Goal: Feedback & Contribution: Leave review/rating

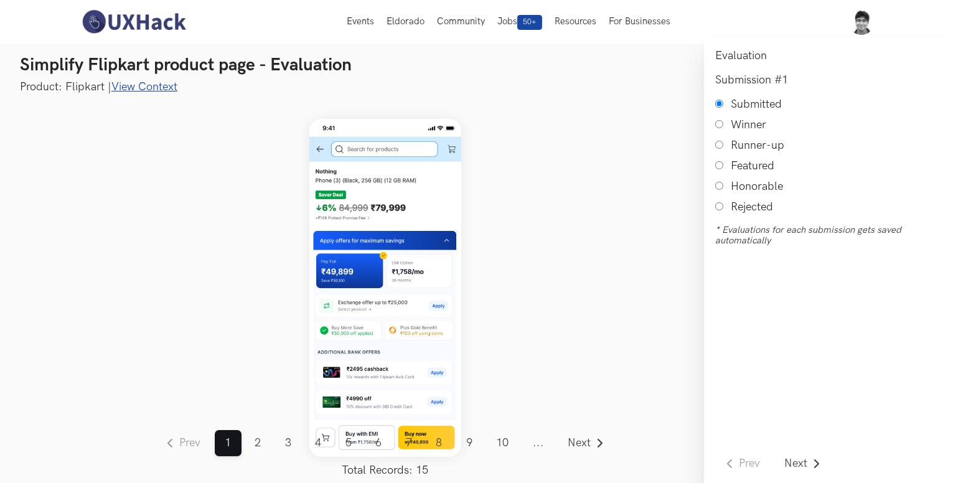
click at [140, 85] on link "View Context" at bounding box center [144, 86] width 66 height 13
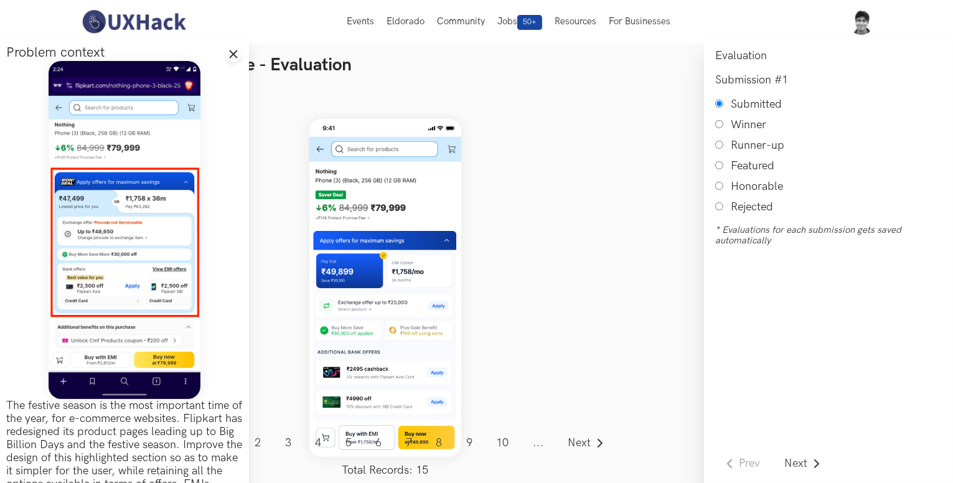
scroll to position [97, 0]
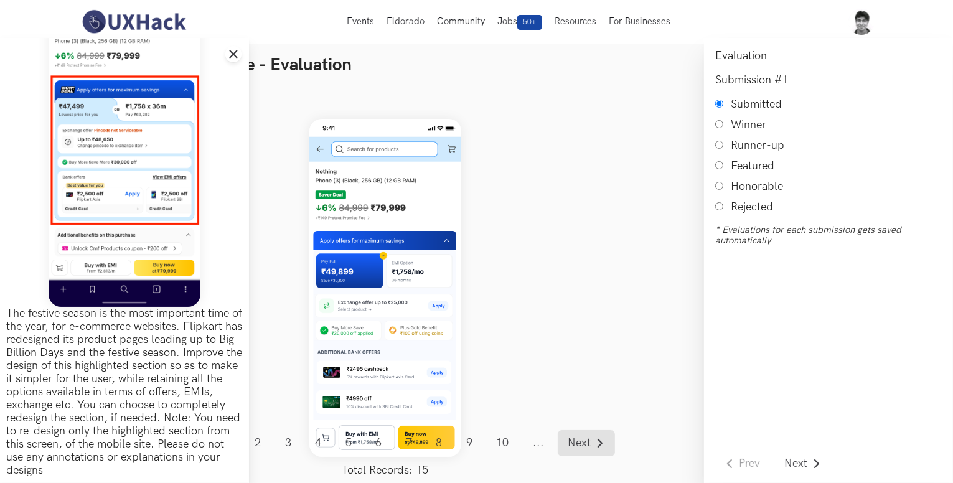
click at [588, 438] on span "Next" at bounding box center [580, 443] width 23 height 11
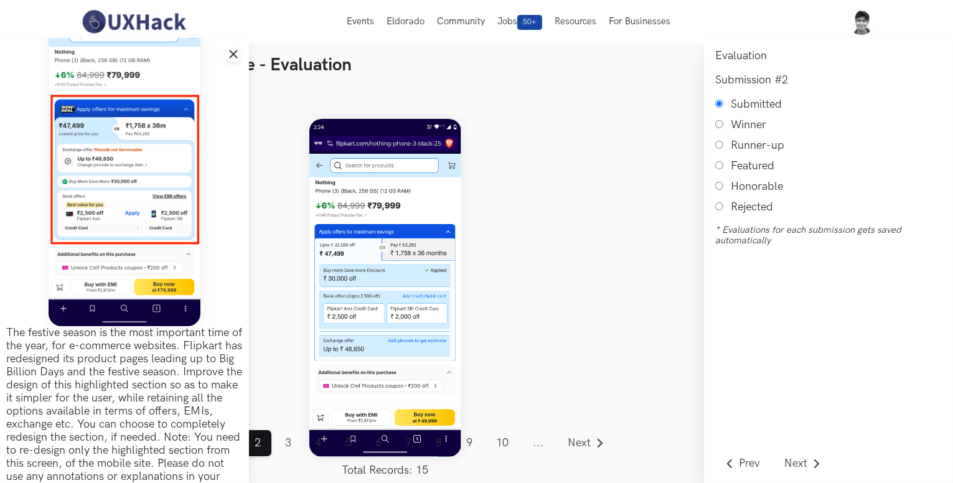
scroll to position [74, 0]
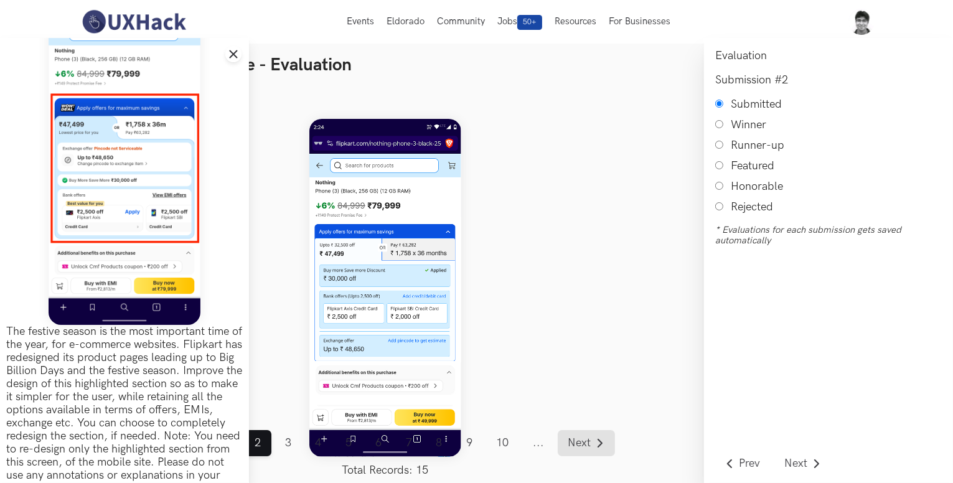
click at [588, 445] on span "Next" at bounding box center [580, 443] width 23 height 11
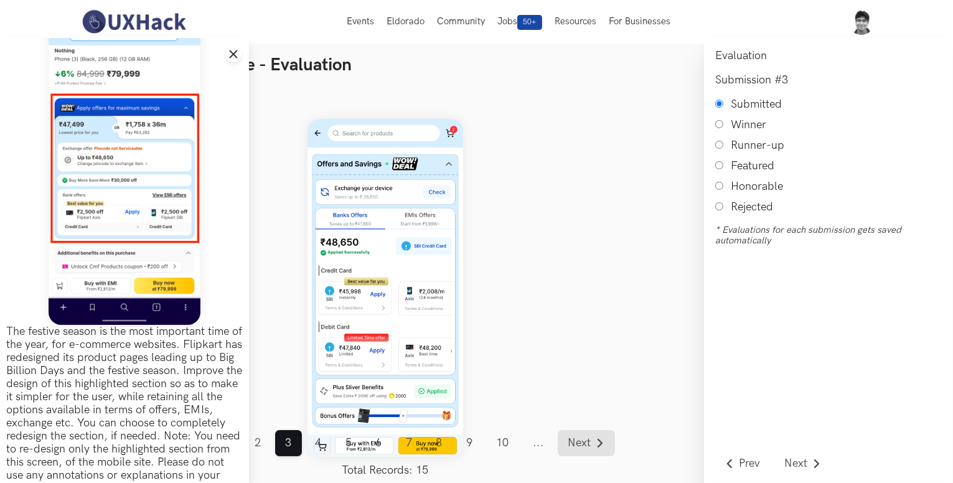
click at [588, 448] on span "Next" at bounding box center [580, 443] width 23 height 11
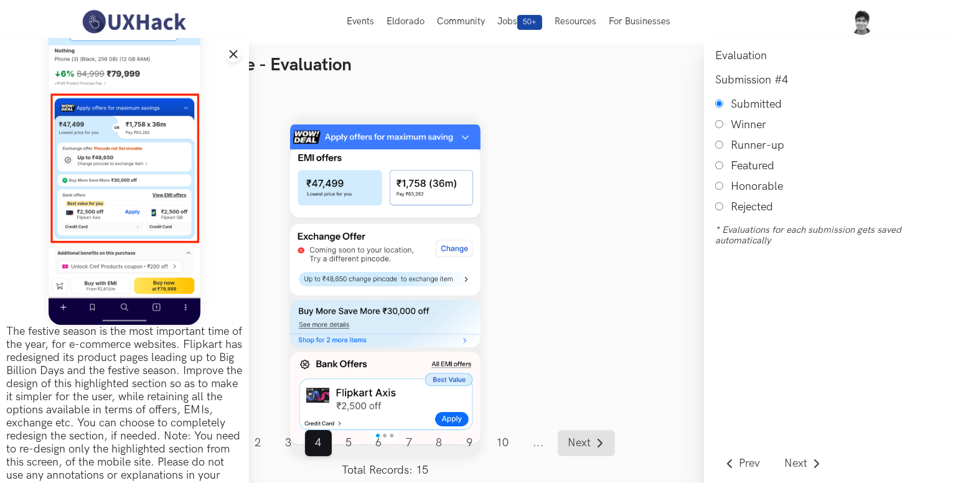
click at [588, 448] on span "Next" at bounding box center [580, 443] width 23 height 11
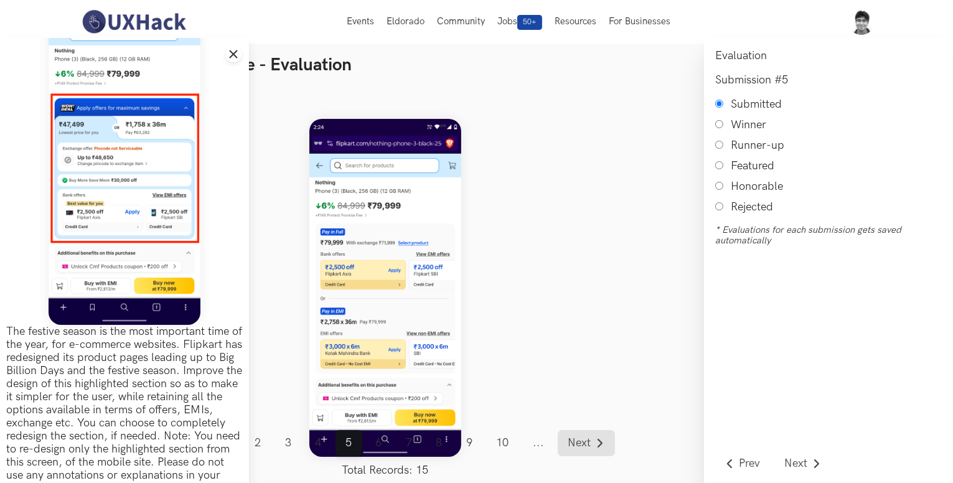
click at [588, 448] on span "Next" at bounding box center [580, 443] width 23 height 11
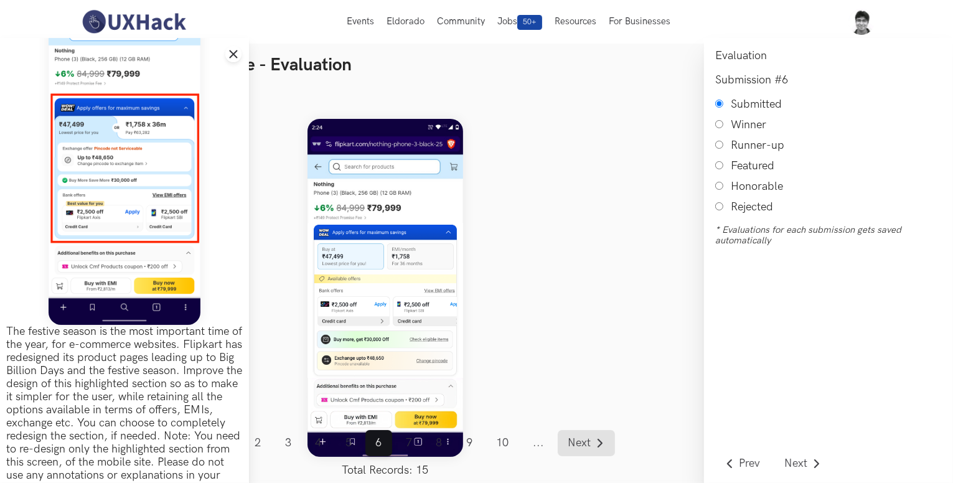
click at [588, 448] on span "Next" at bounding box center [580, 443] width 23 height 11
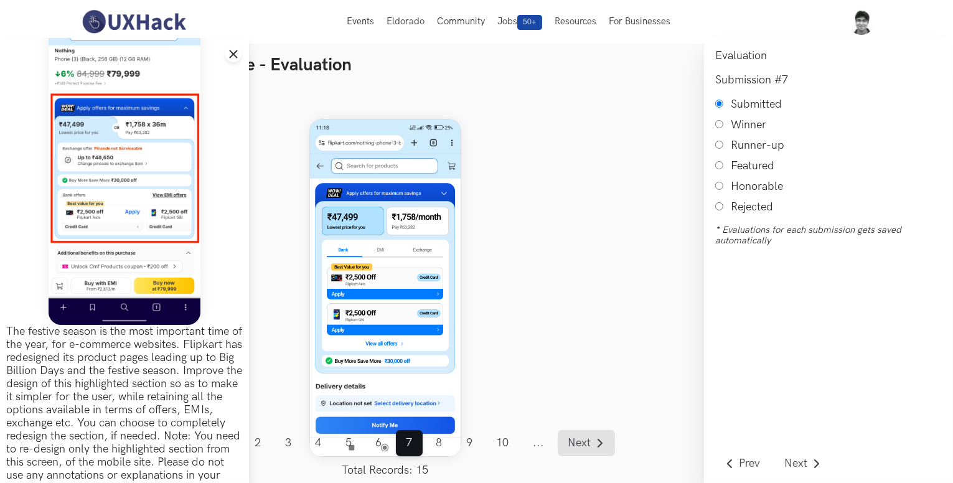
click at [588, 448] on span "Next" at bounding box center [580, 443] width 23 height 11
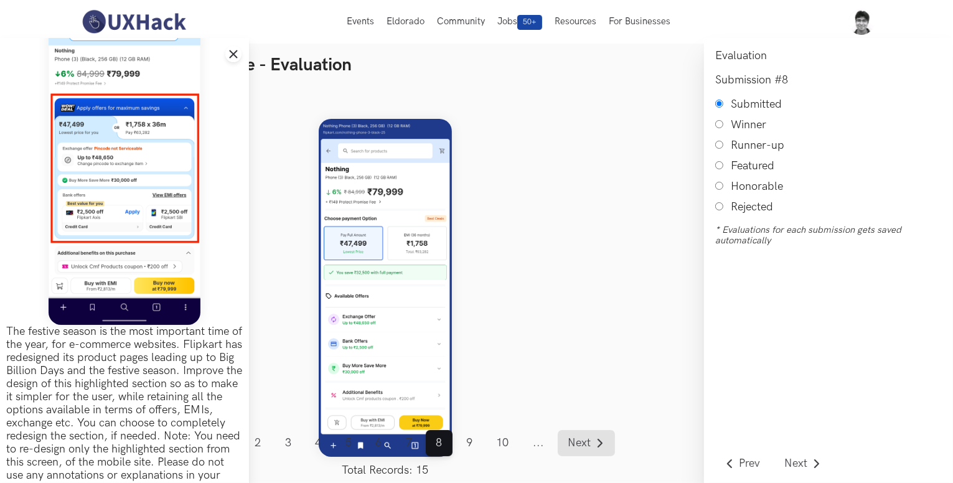
click at [588, 448] on span "Next" at bounding box center [580, 443] width 23 height 11
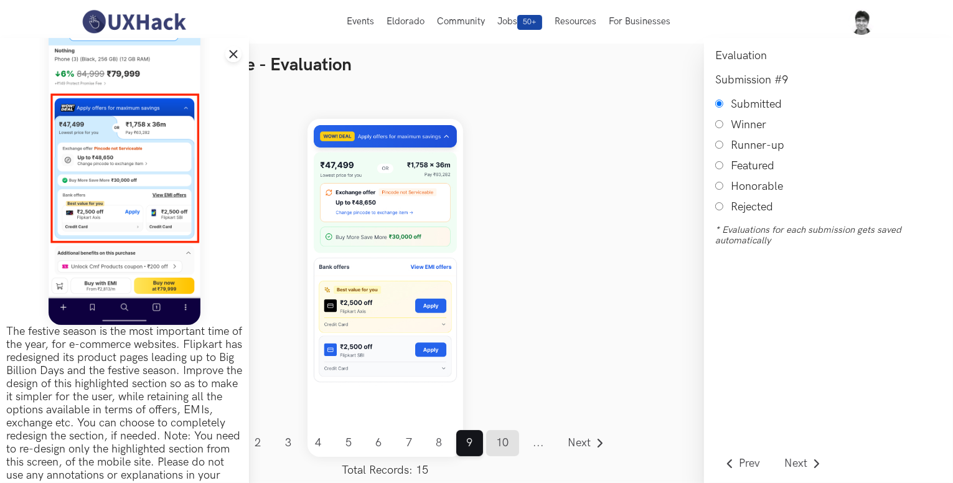
click at [507, 448] on link "10" at bounding box center [502, 443] width 33 height 26
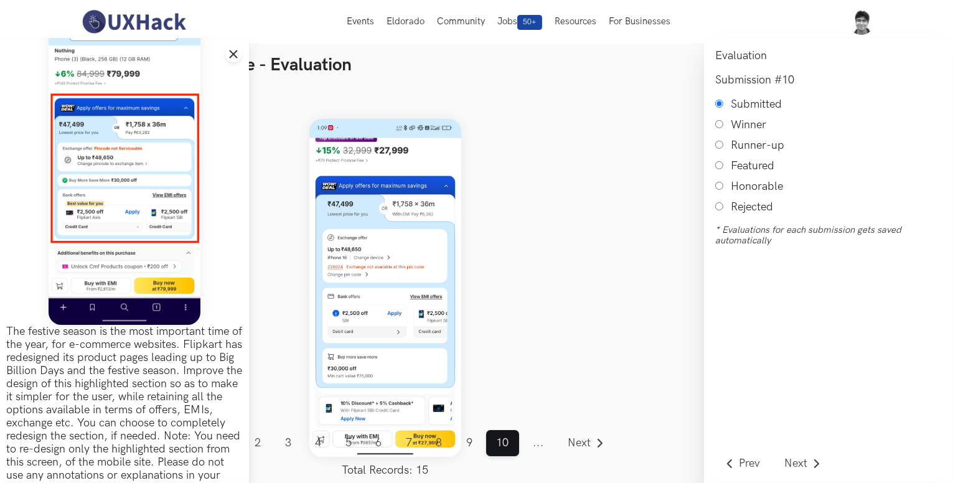
click at [541, 448] on span "..." at bounding box center [539, 443] width 32 height 26
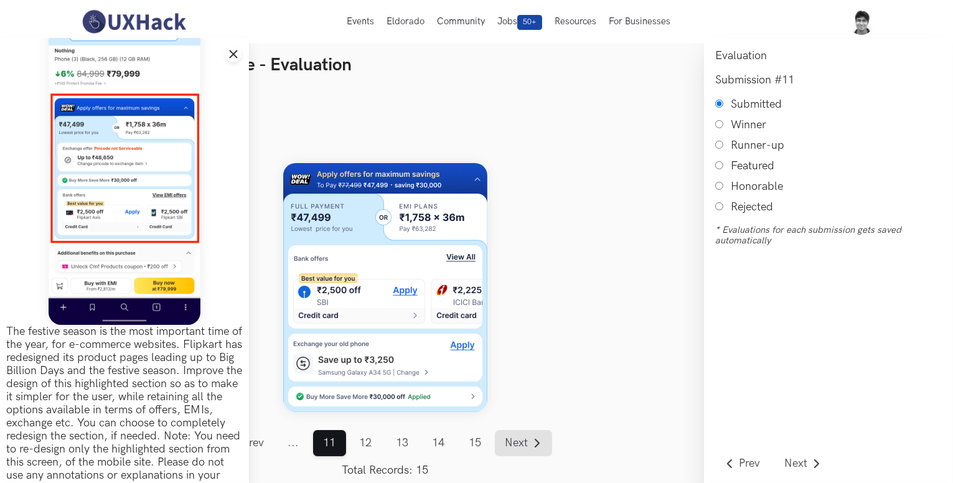
click at [527, 440] on span "Next" at bounding box center [516, 443] width 23 height 11
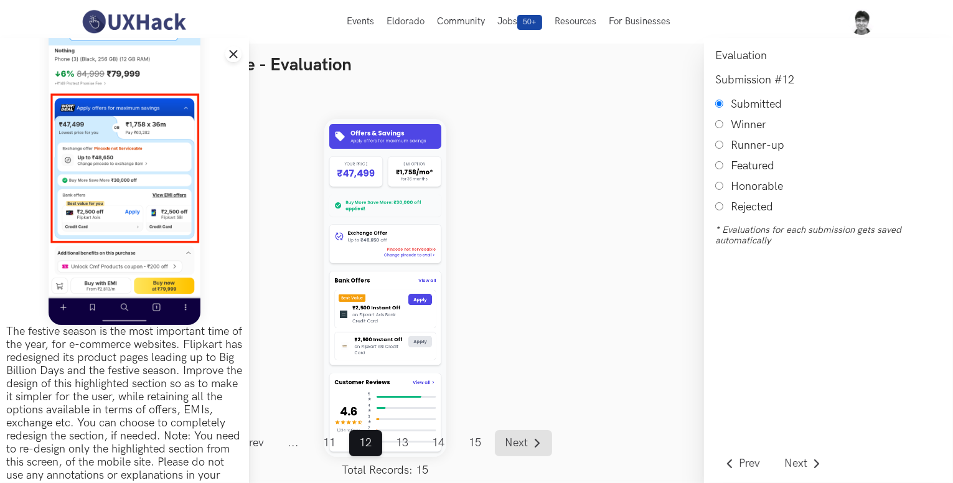
click at [521, 440] on span "Next" at bounding box center [516, 443] width 23 height 11
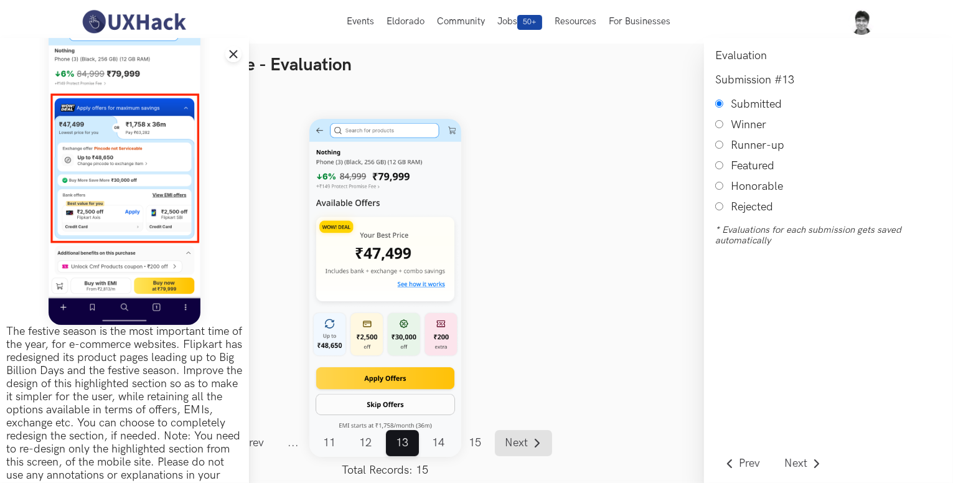
click at [532, 446] on icon "Go to next page" at bounding box center [537, 443] width 10 height 10
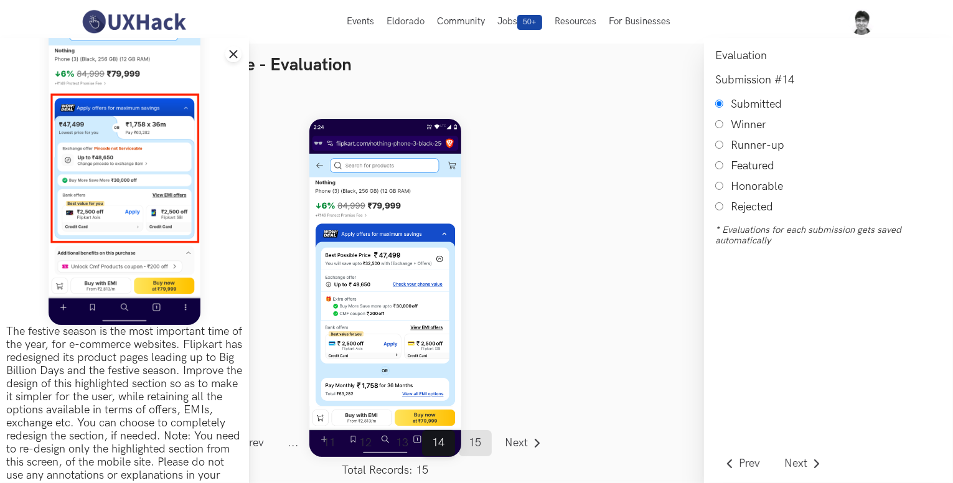
click at [480, 442] on link "15" at bounding box center [475, 443] width 33 height 26
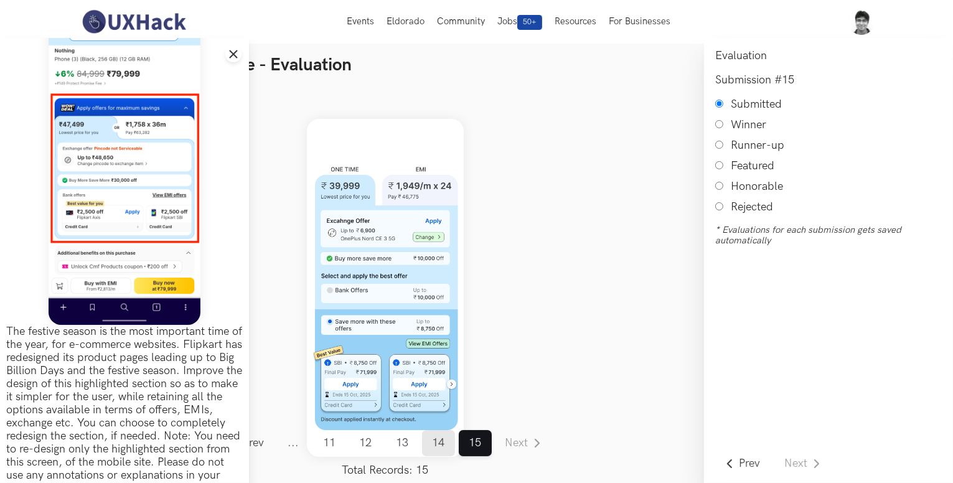
click at [444, 442] on link "14" at bounding box center [438, 443] width 33 height 26
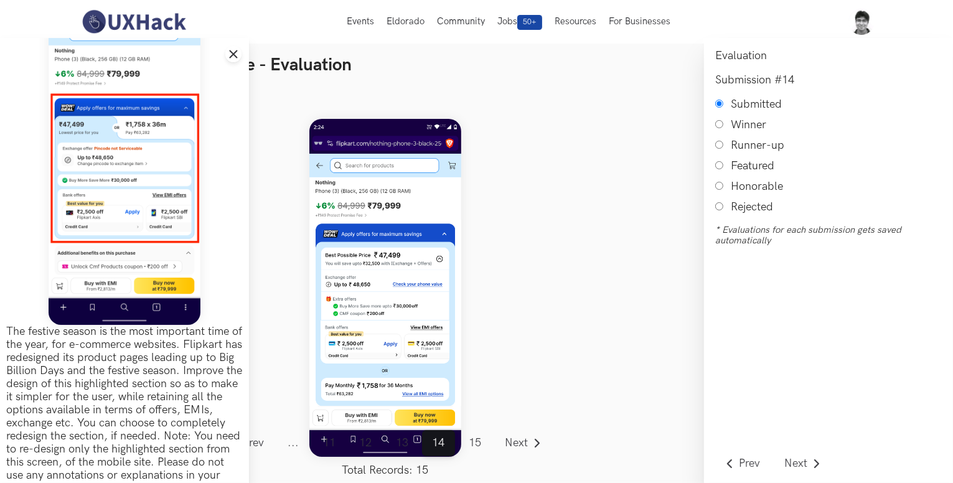
scroll to position [9, 0]
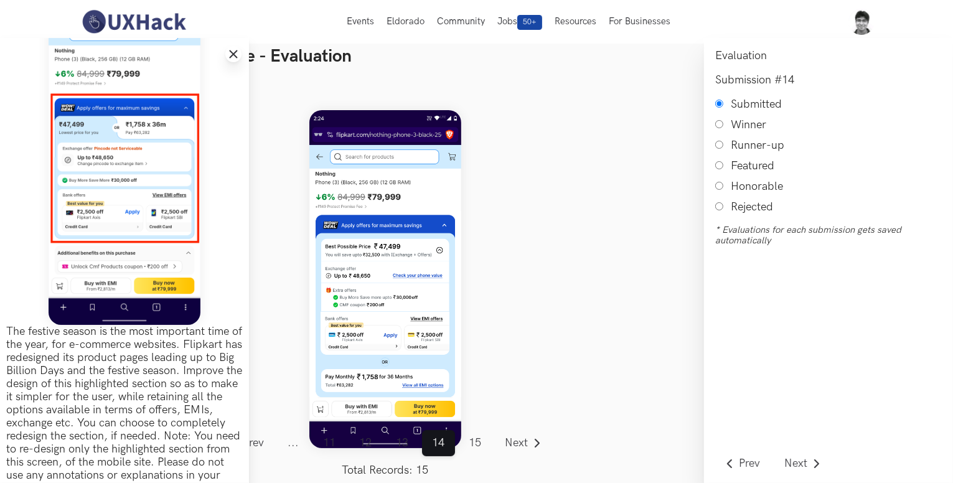
click at [232, 57] on icon "Close drawer panel" at bounding box center [234, 54] width 10 height 10
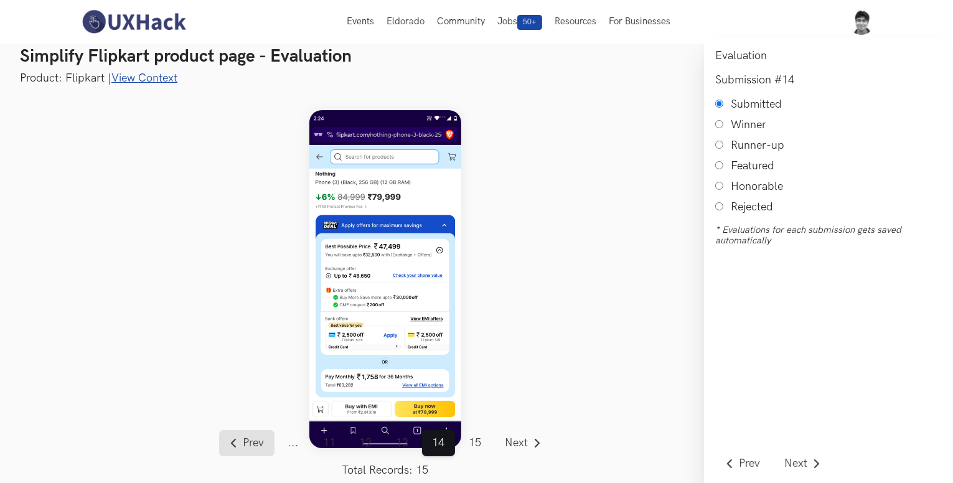
click at [248, 444] on span "Prev" at bounding box center [253, 443] width 21 height 11
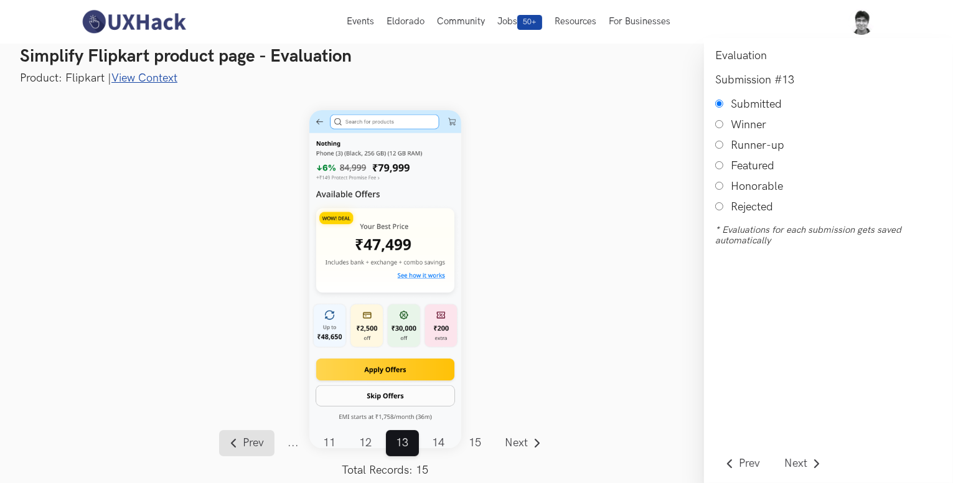
click at [248, 444] on span "Prev" at bounding box center [253, 443] width 21 height 11
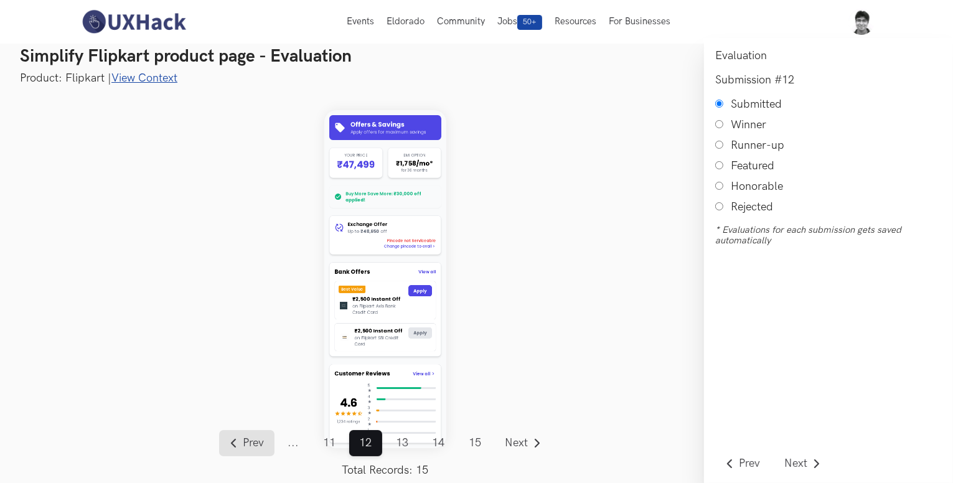
click at [248, 444] on span "Prev" at bounding box center [253, 443] width 21 height 11
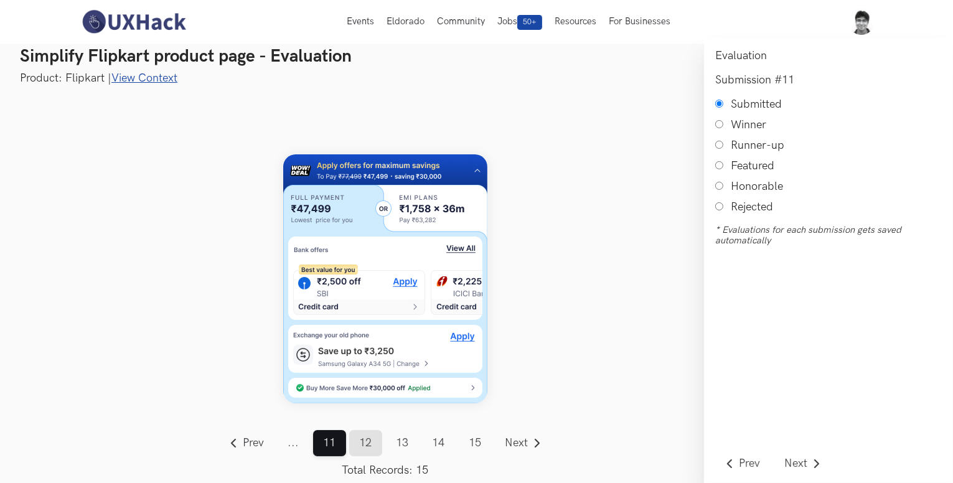
click at [371, 443] on link "12" at bounding box center [365, 443] width 33 height 26
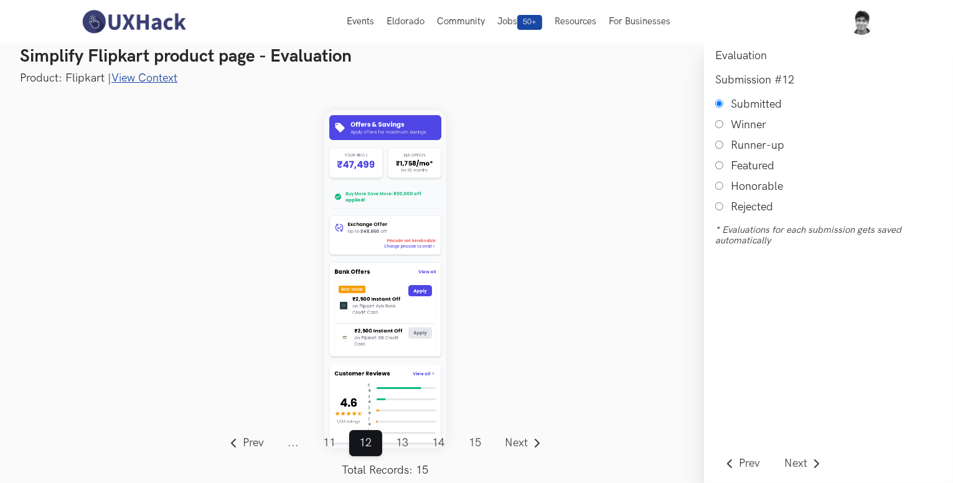
click at [718, 187] on input "Honorable" at bounding box center [720, 186] width 8 height 8
radio input "true"
click at [330, 443] on link "11" at bounding box center [329, 443] width 33 height 26
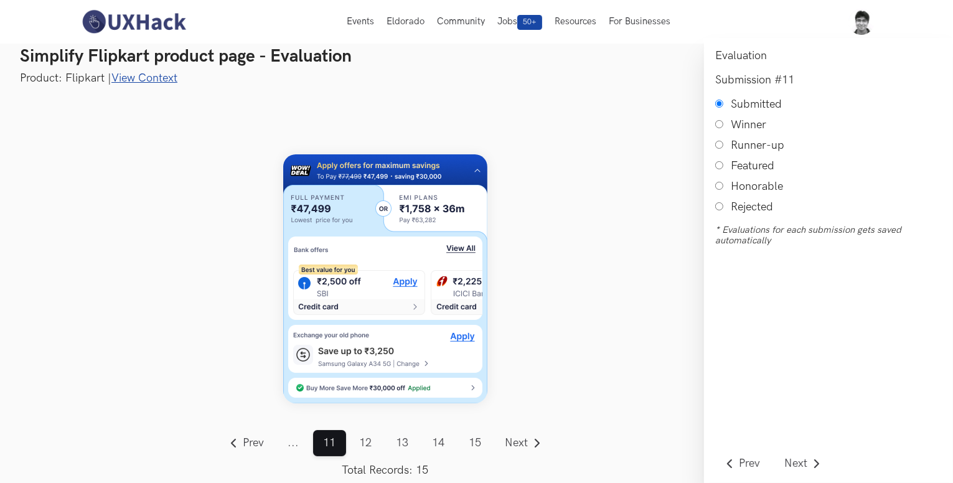
click at [291, 448] on span "..." at bounding box center [294, 443] width 32 height 26
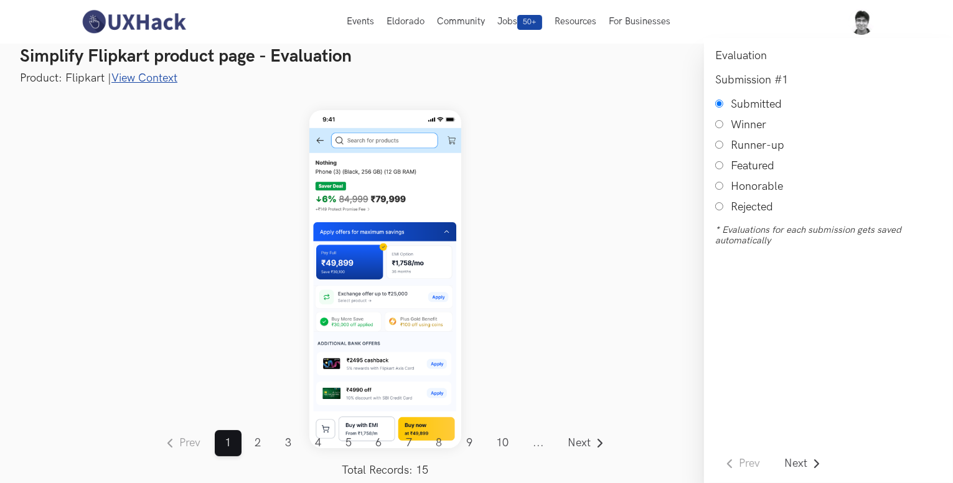
click at [717, 189] on input "Honorable" at bounding box center [720, 186] width 8 height 8
radio input "true"
click at [587, 438] on span "Next" at bounding box center [580, 443] width 23 height 11
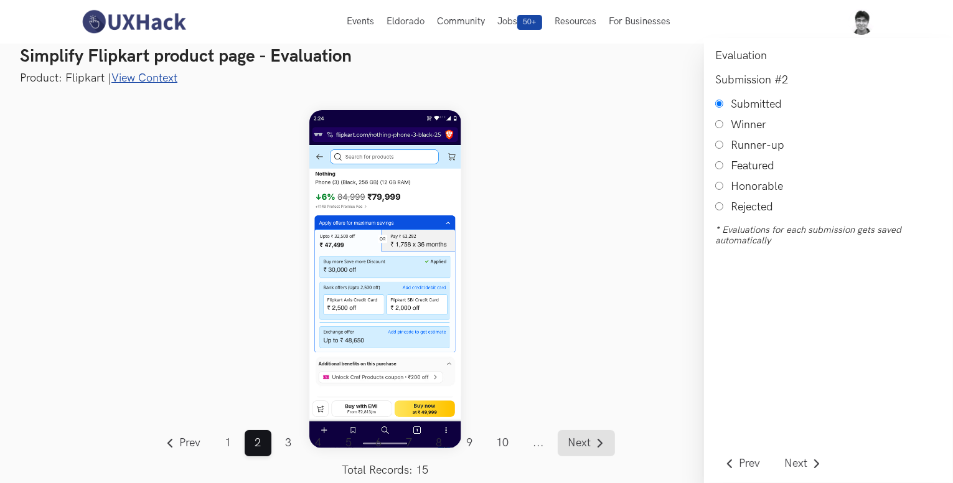
click at [587, 438] on span "Next" at bounding box center [580, 443] width 23 height 11
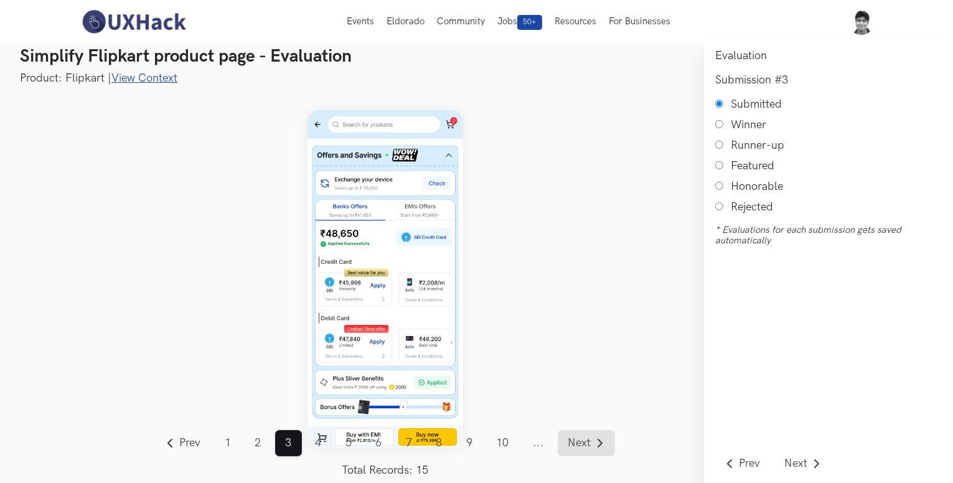
click at [587, 438] on span "Next" at bounding box center [580, 443] width 23 height 11
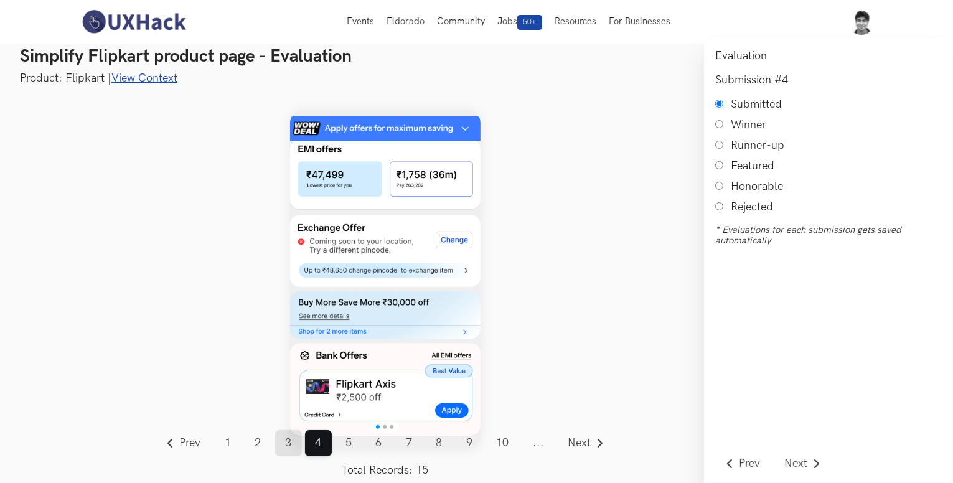
click at [292, 447] on link "3" at bounding box center [288, 443] width 27 height 26
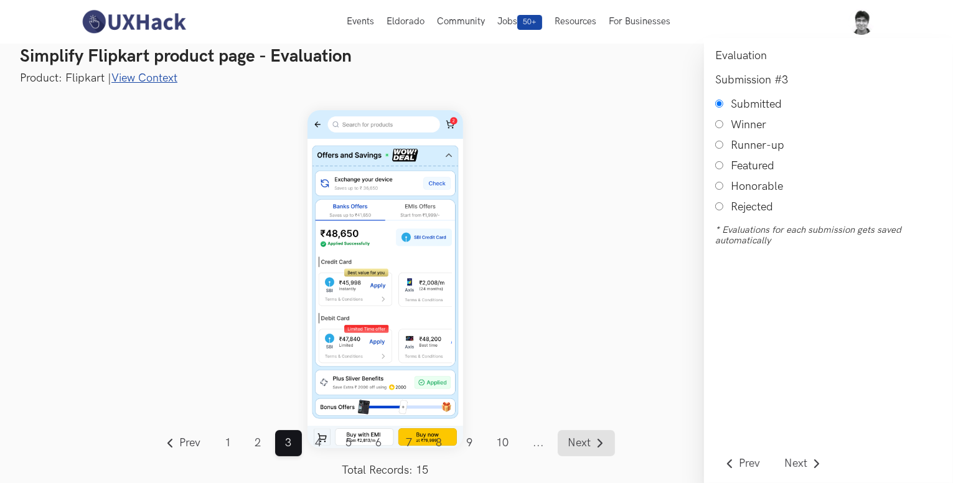
click at [569, 444] on span "Next" at bounding box center [580, 443] width 23 height 11
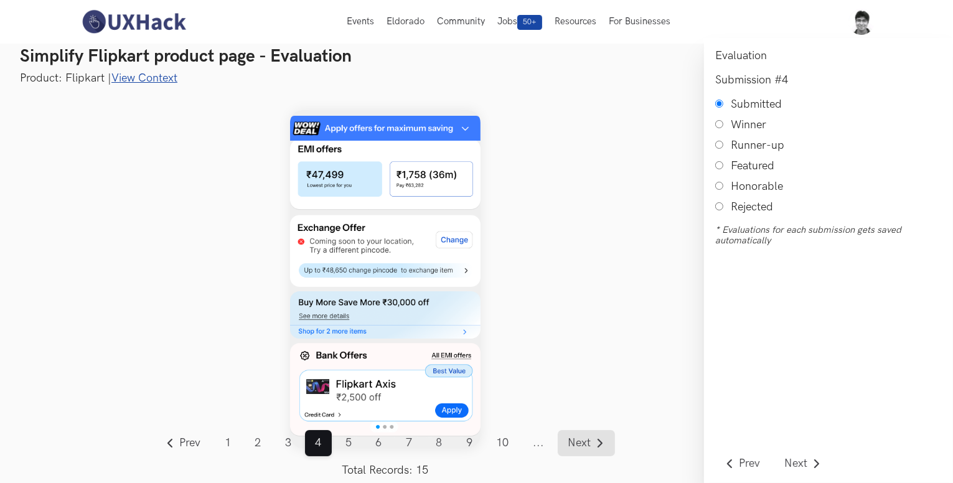
click at [569, 444] on span "Next" at bounding box center [580, 443] width 23 height 11
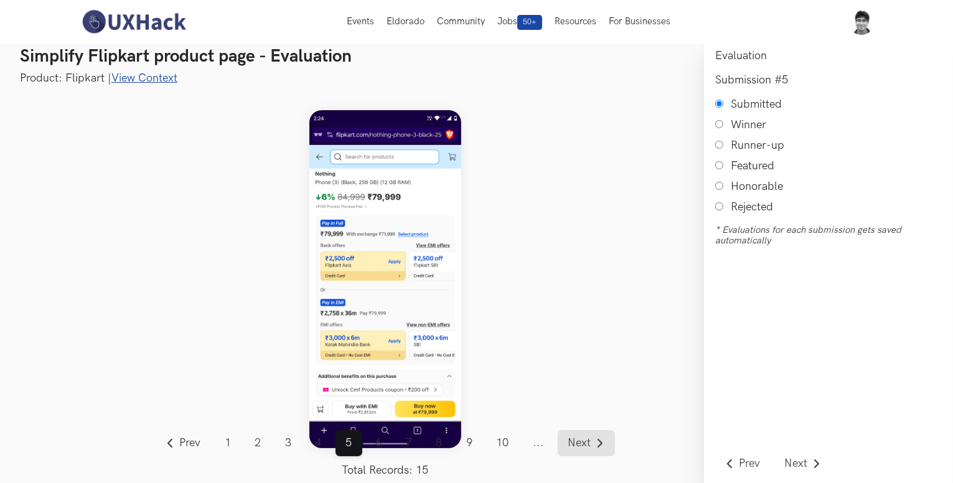
click at [569, 444] on span "Next" at bounding box center [580, 443] width 23 height 11
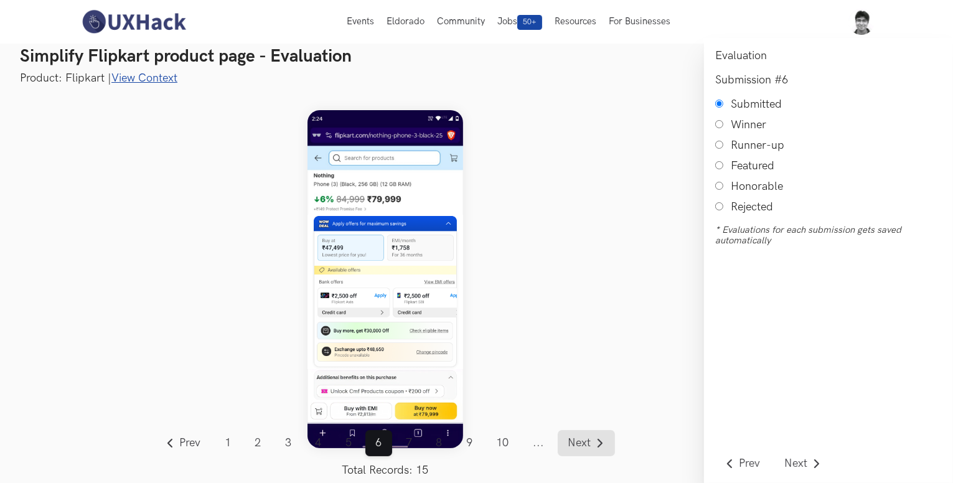
click at [569, 444] on span "Next" at bounding box center [580, 443] width 23 height 11
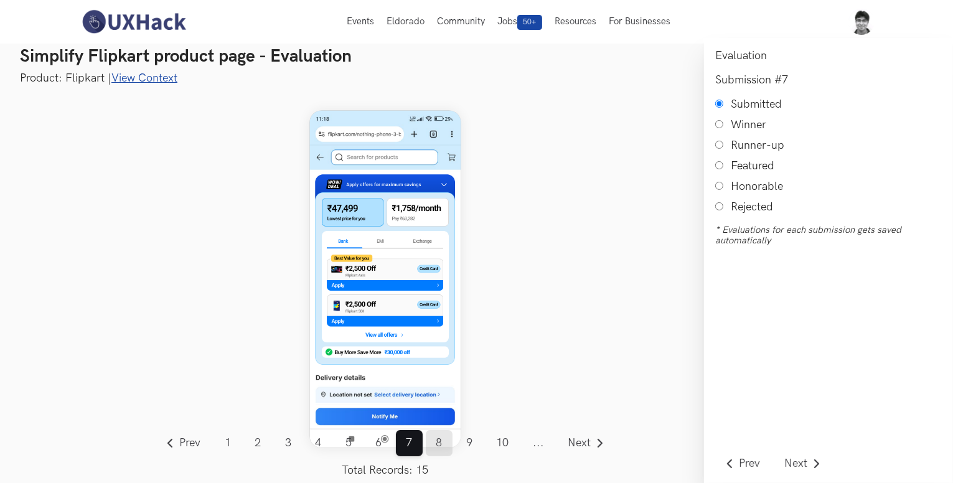
click at [445, 448] on link "8" at bounding box center [439, 443] width 27 height 26
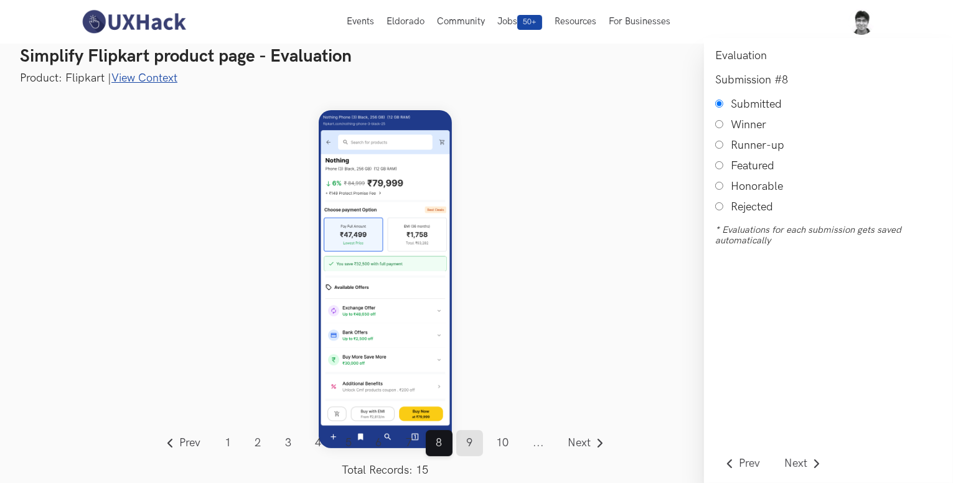
click at [469, 438] on link "9" at bounding box center [469, 443] width 27 height 26
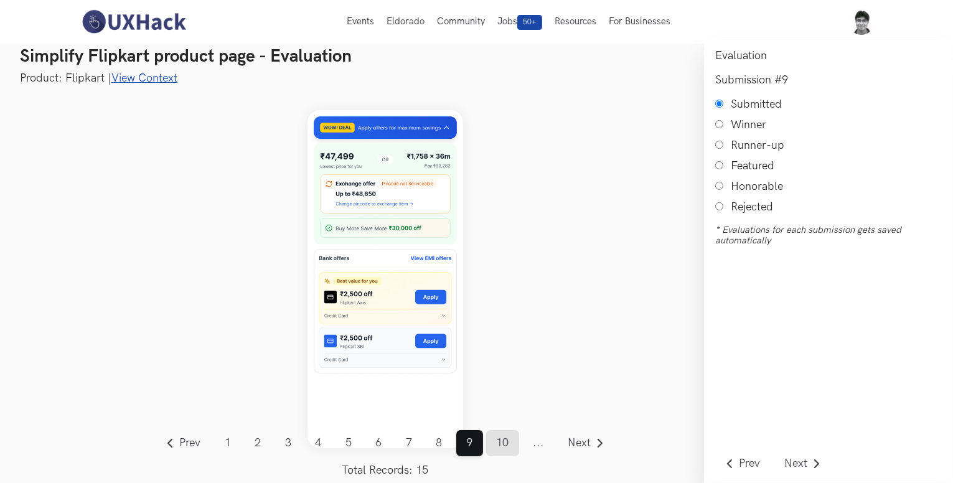
click at [511, 440] on link "10" at bounding box center [502, 443] width 33 height 26
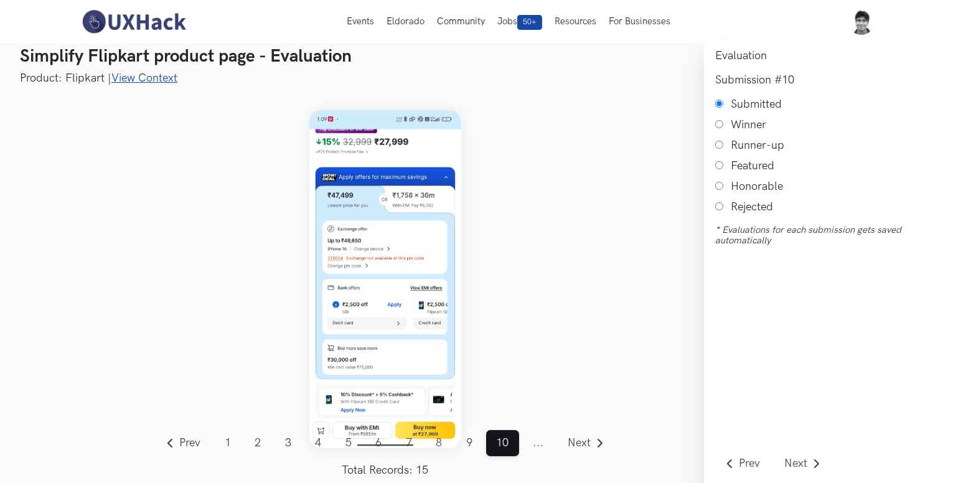
click at [542, 444] on span "..." at bounding box center [539, 443] width 32 height 26
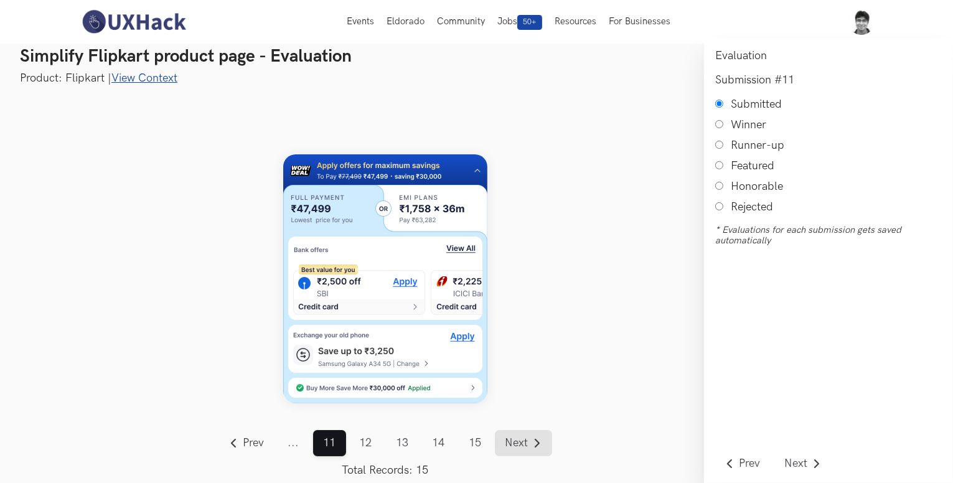
click at [525, 450] on link "Next" at bounding box center [523, 443] width 57 height 26
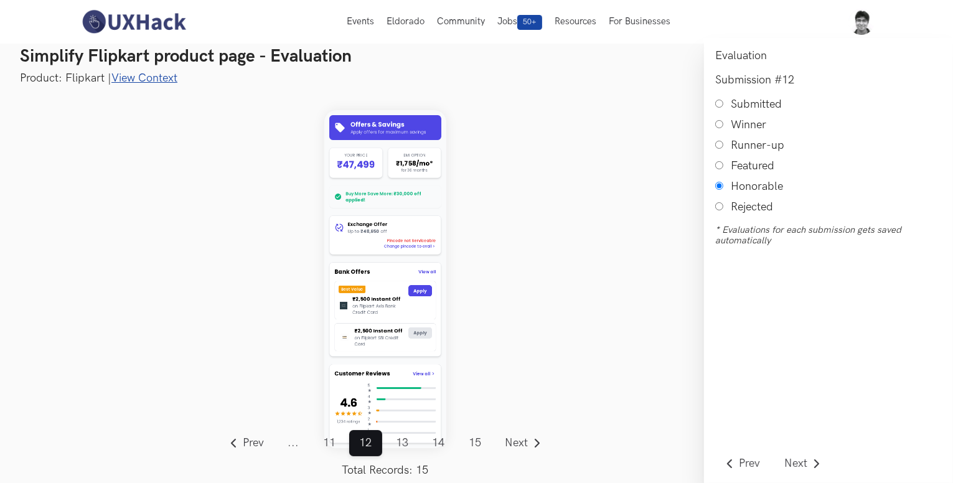
click at [716, 107] on input "Submitted" at bounding box center [720, 104] width 8 height 8
radio input "true"
click at [516, 442] on span "Next" at bounding box center [516, 443] width 23 height 11
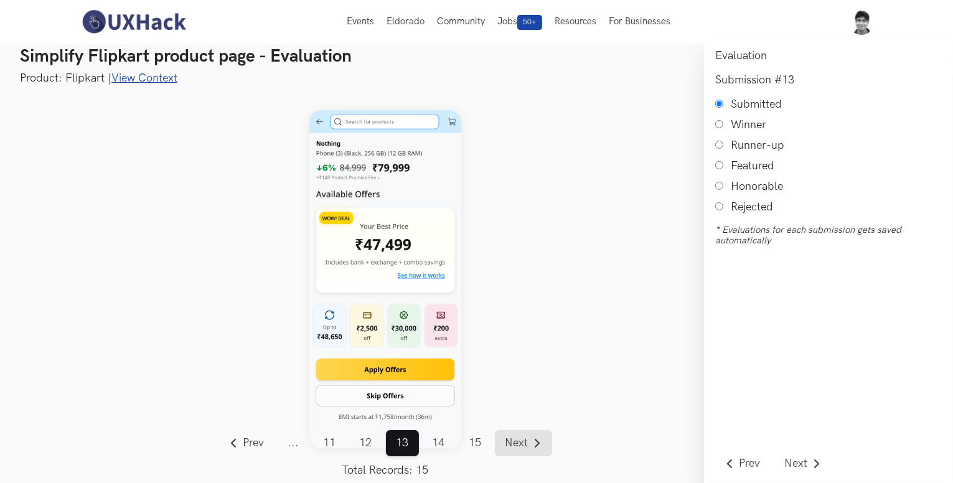
click at [516, 442] on span "Next" at bounding box center [516, 443] width 23 height 11
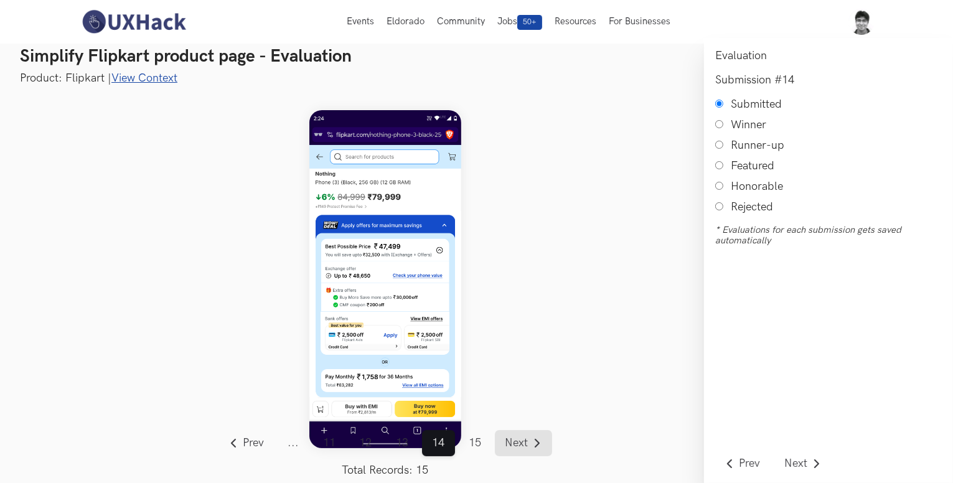
click at [516, 442] on span "Next" at bounding box center [516, 443] width 23 height 11
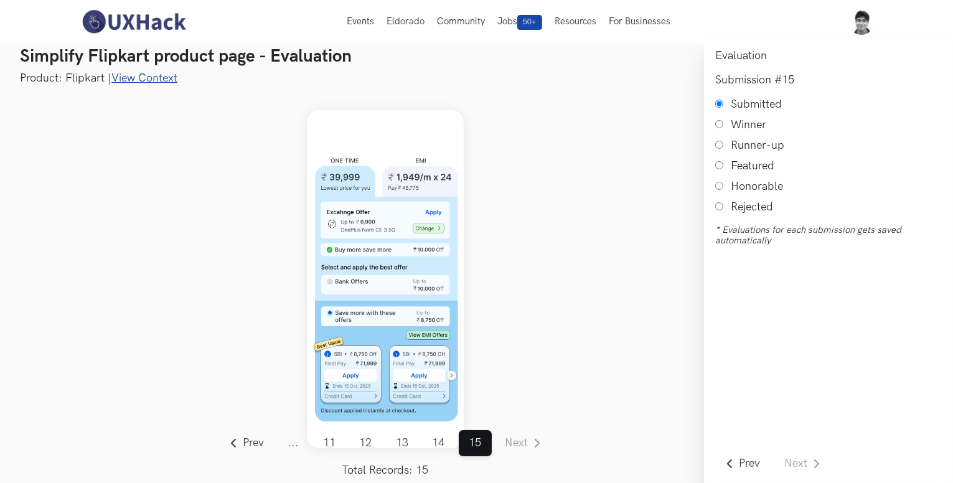
click at [288, 447] on span "..." at bounding box center [294, 443] width 32 height 26
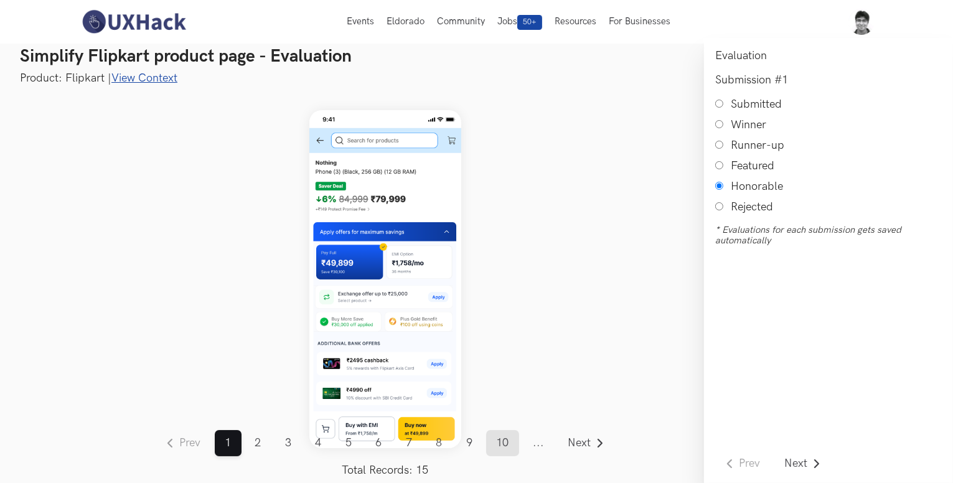
click at [500, 443] on link "10" at bounding box center [502, 443] width 33 height 26
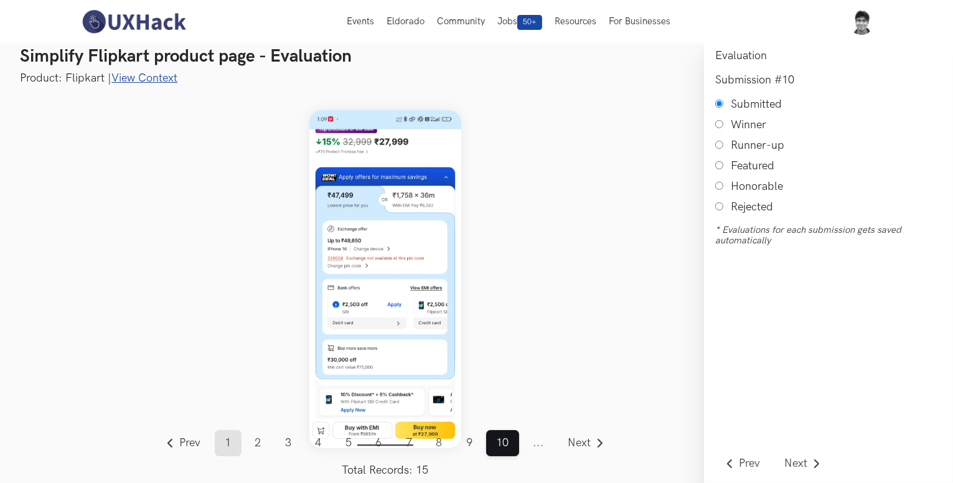
click at [235, 444] on link "1" at bounding box center [228, 443] width 27 height 26
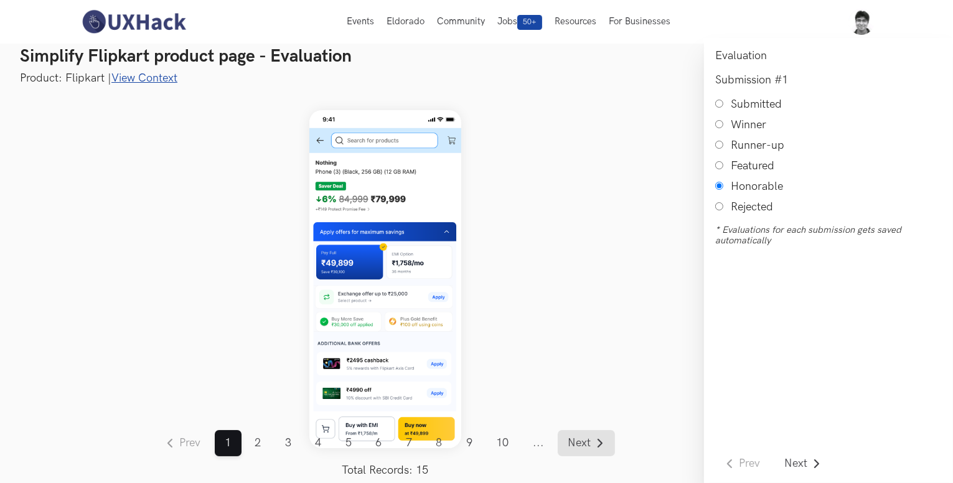
click at [573, 438] on span "Next" at bounding box center [580, 443] width 23 height 11
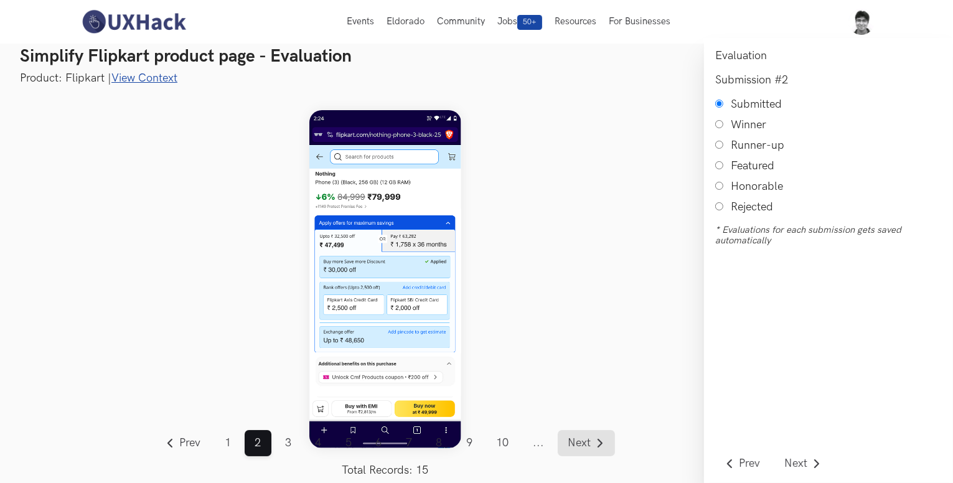
click at [573, 438] on span "Next" at bounding box center [580, 443] width 23 height 11
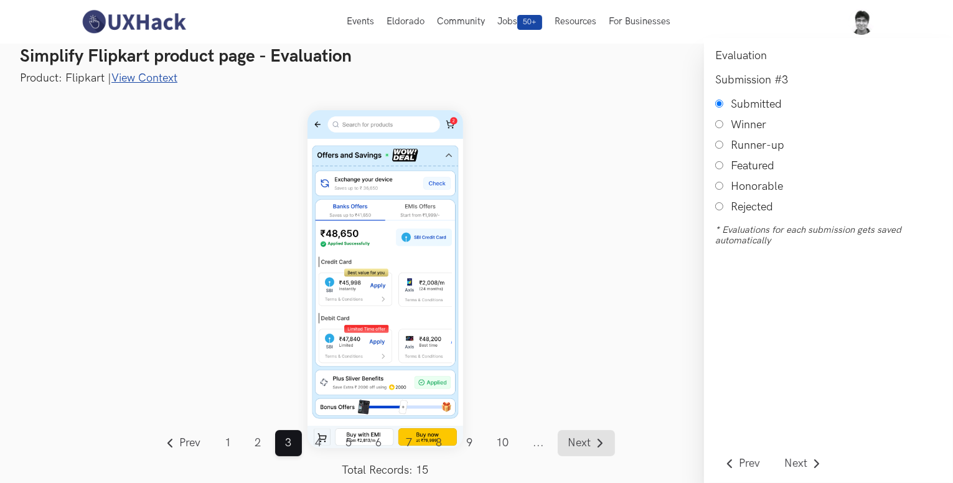
click at [573, 438] on span "Next" at bounding box center [580, 443] width 23 height 11
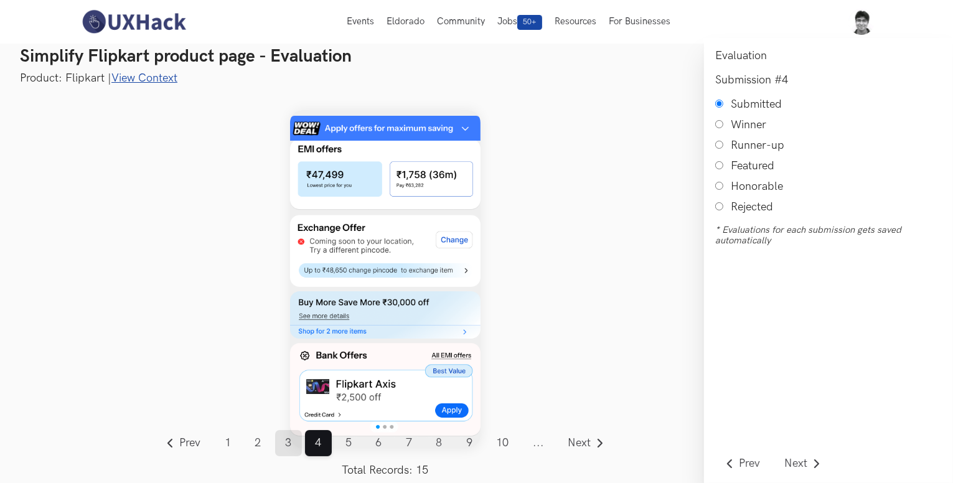
click at [290, 444] on link "3" at bounding box center [288, 443] width 27 height 26
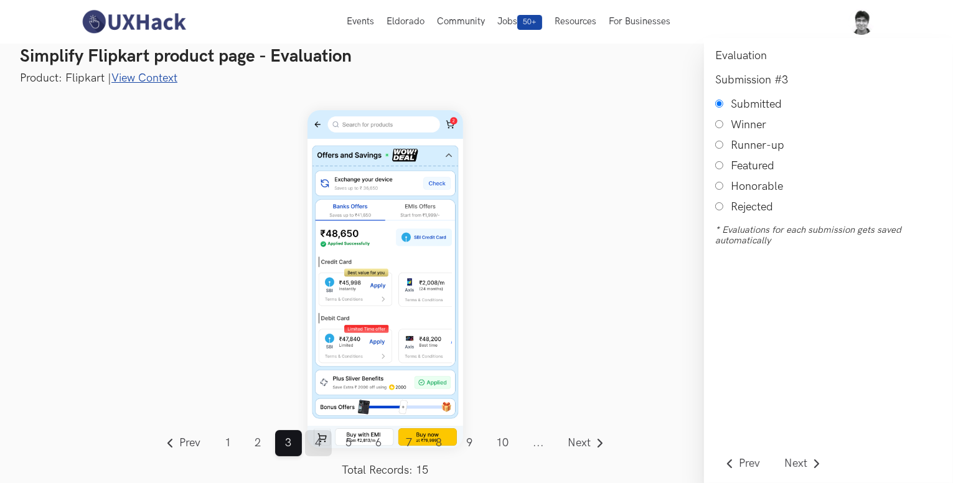
click at [313, 451] on link "4" at bounding box center [318, 443] width 27 height 26
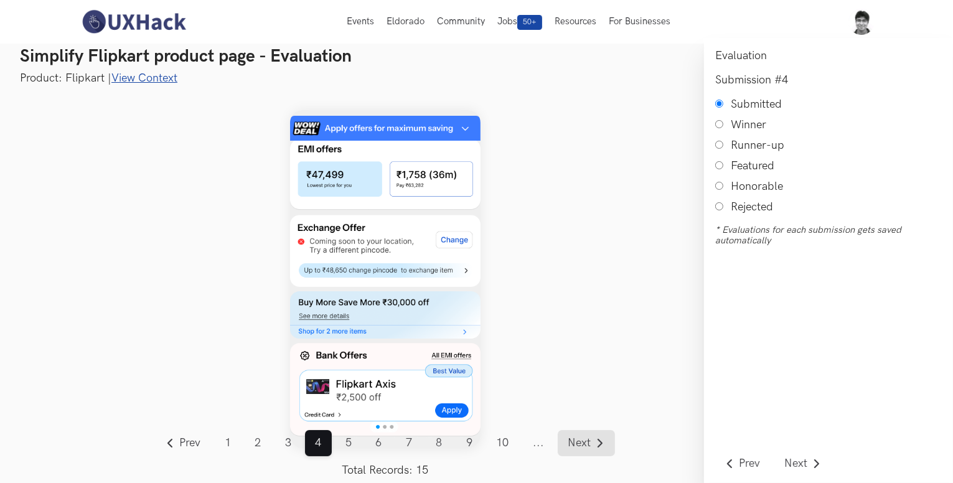
click at [583, 442] on span "Next" at bounding box center [580, 443] width 23 height 11
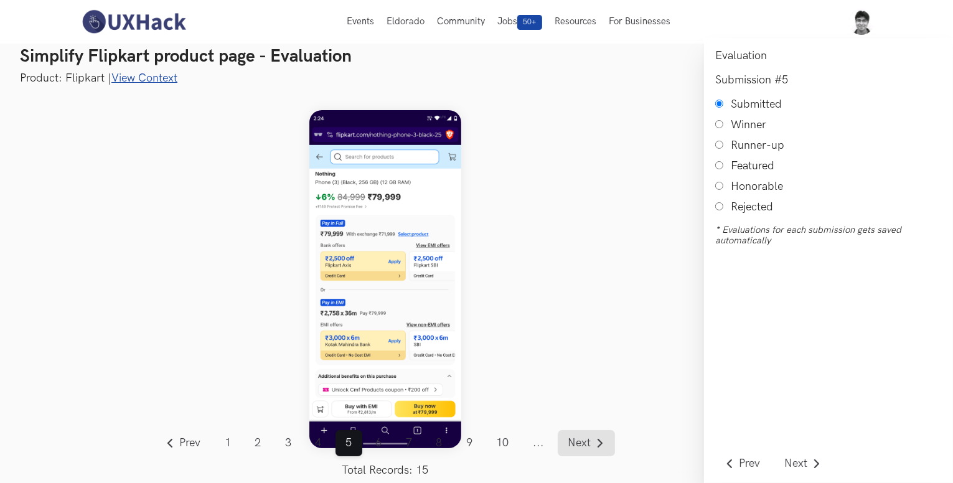
click at [597, 440] on icon "Go to next page" at bounding box center [600, 443] width 10 height 10
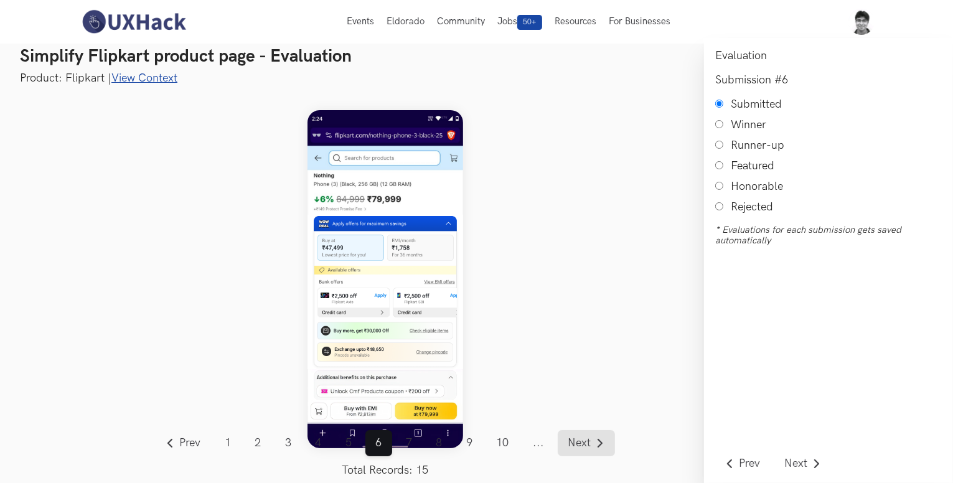
click at [597, 440] on icon "Go to next page" at bounding box center [600, 443] width 10 height 10
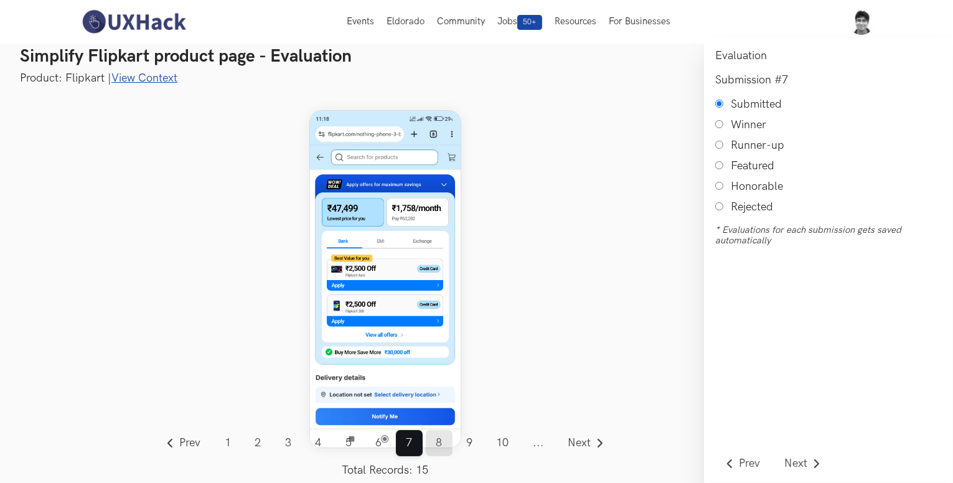
click at [447, 442] on link "8" at bounding box center [439, 443] width 27 height 26
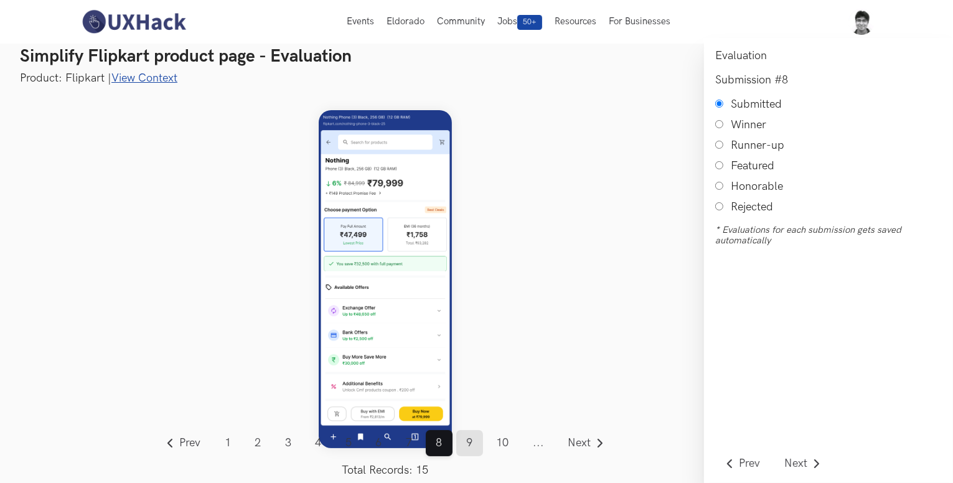
click at [483, 447] on link "9" at bounding box center [469, 443] width 27 height 26
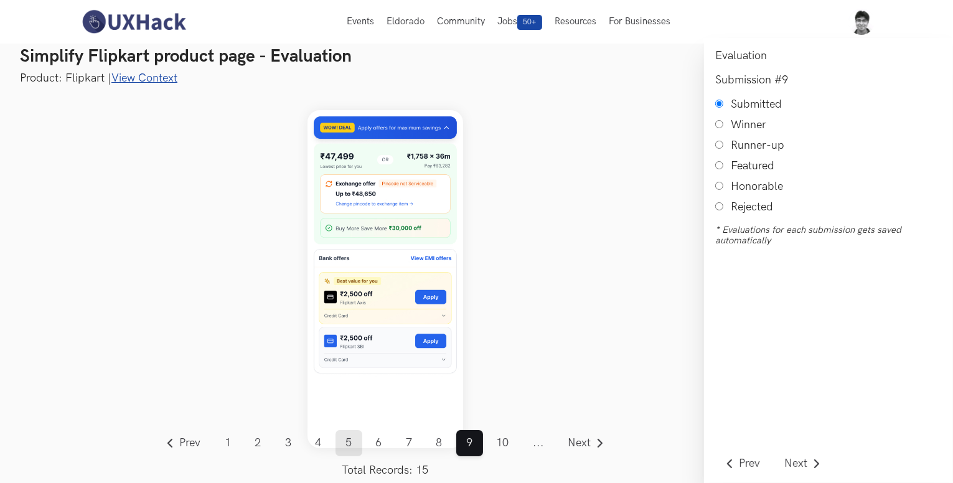
click at [352, 442] on link "5" at bounding box center [349, 443] width 27 height 26
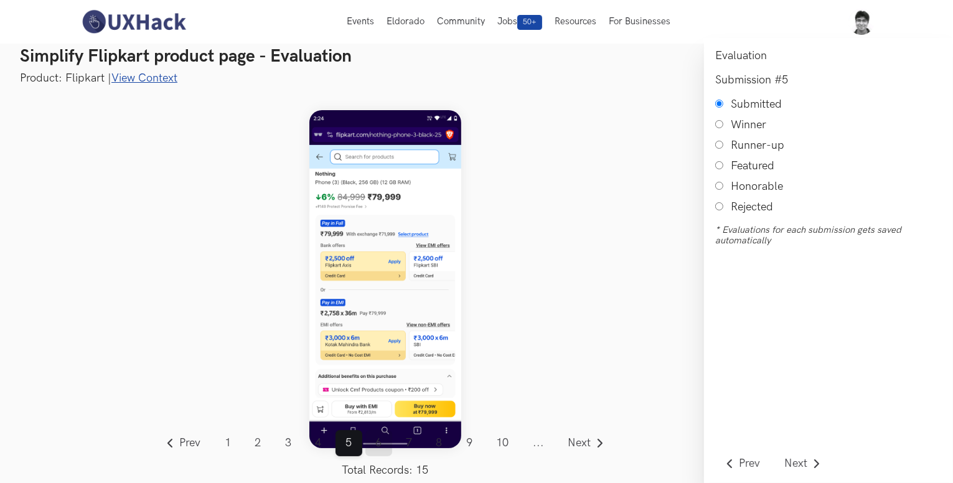
click at [374, 442] on link "6" at bounding box center [379, 443] width 27 height 26
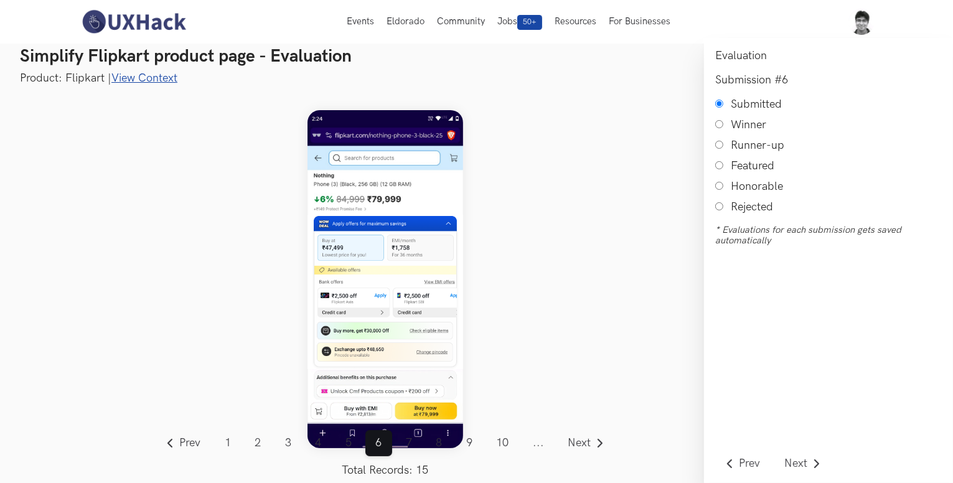
click at [722, 190] on input "Honorable" at bounding box center [720, 186] width 8 height 8
radio input "true"
click at [400, 444] on link "7" at bounding box center [409, 443] width 27 height 26
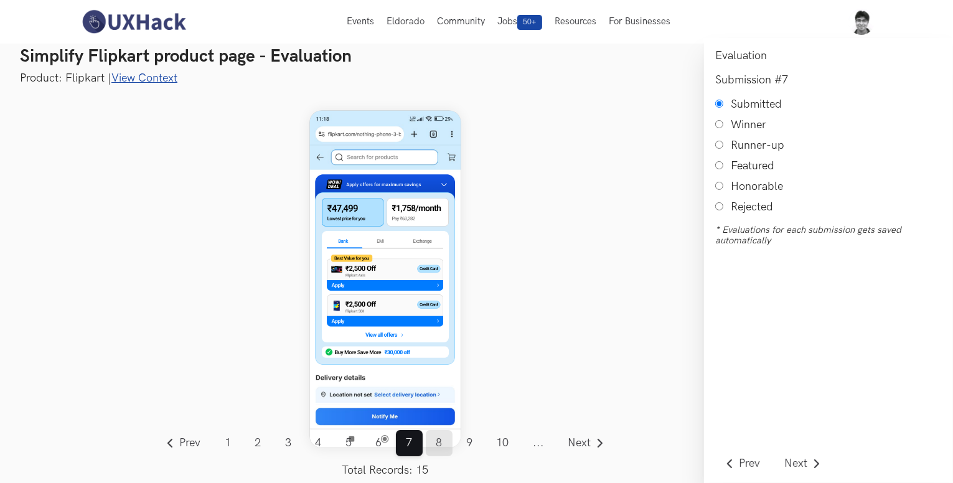
click at [431, 447] on link "8" at bounding box center [439, 443] width 27 height 26
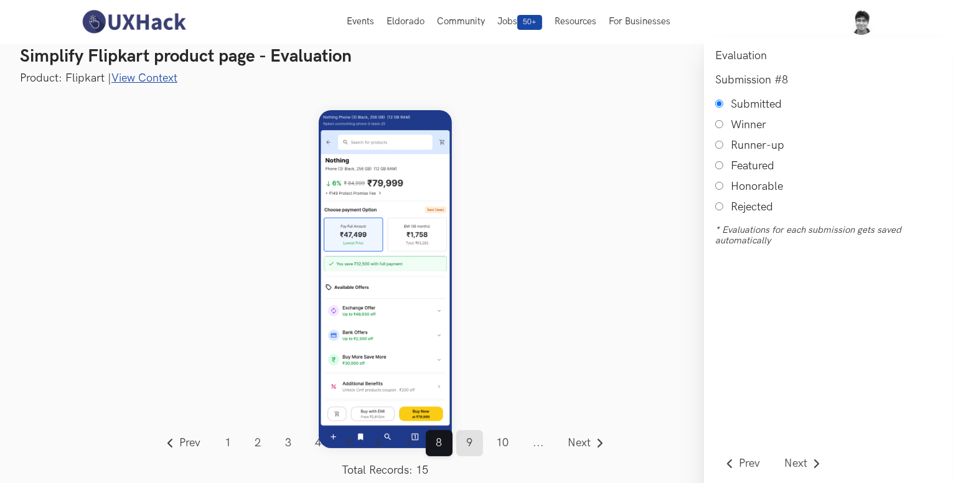
click at [462, 448] on link "9" at bounding box center [469, 443] width 27 height 26
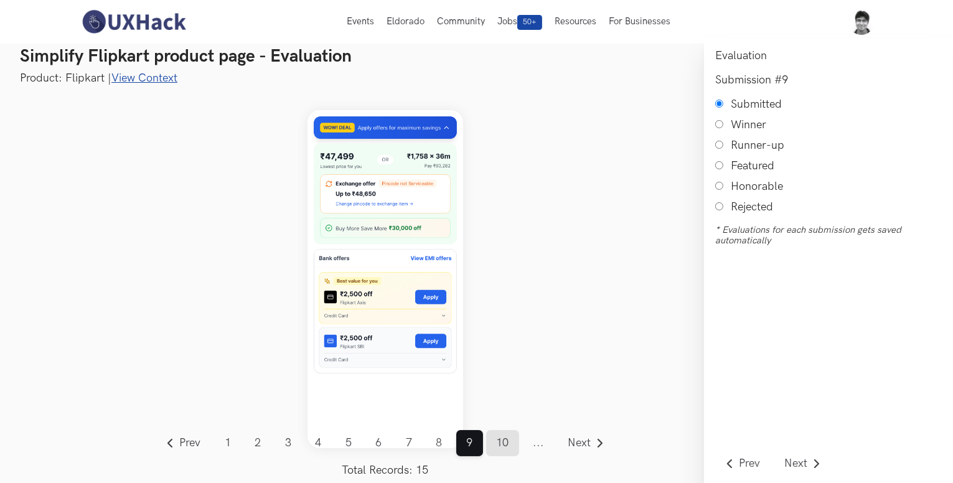
click at [497, 448] on link "10" at bounding box center [502, 443] width 33 height 26
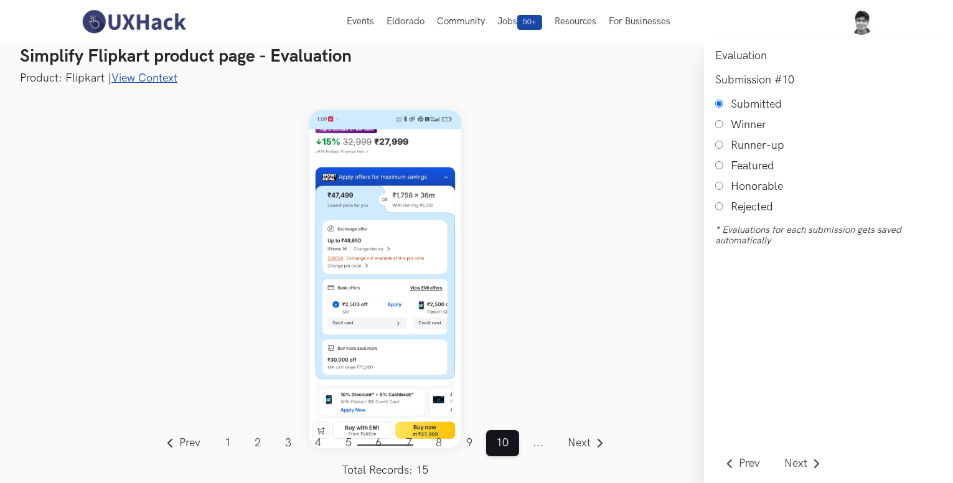
click at [547, 441] on span "..." at bounding box center [539, 443] width 32 height 26
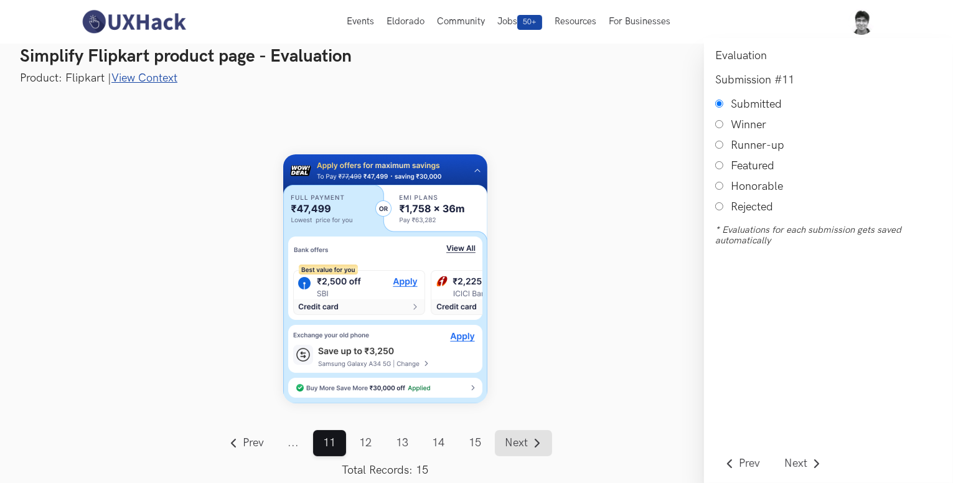
click at [539, 442] on icon "Go to next page" at bounding box center [537, 443] width 10 height 10
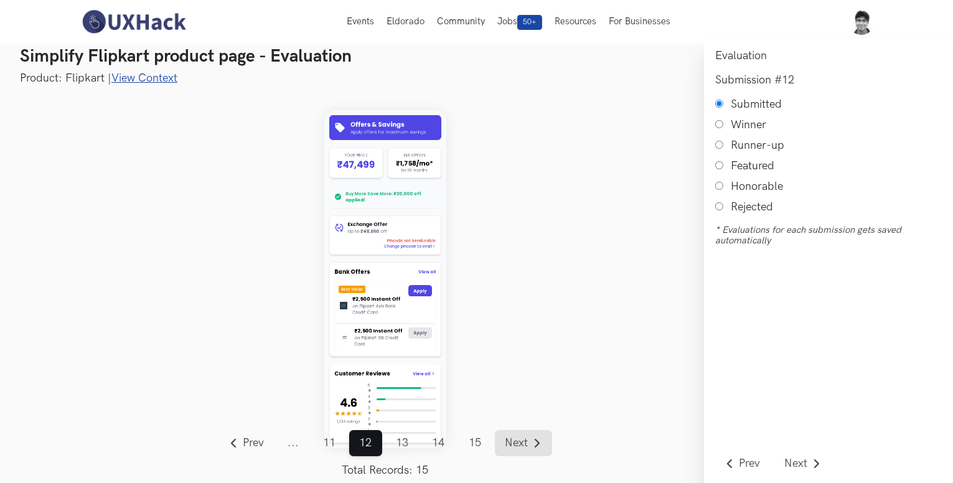
click at [539, 442] on icon "Go to next page" at bounding box center [537, 443] width 10 height 10
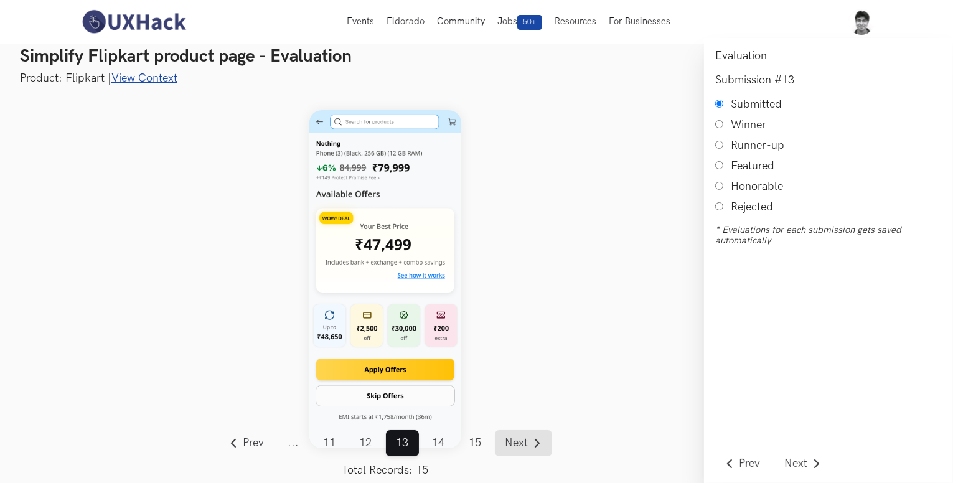
click at [539, 442] on icon "Go to next page" at bounding box center [537, 443] width 10 height 10
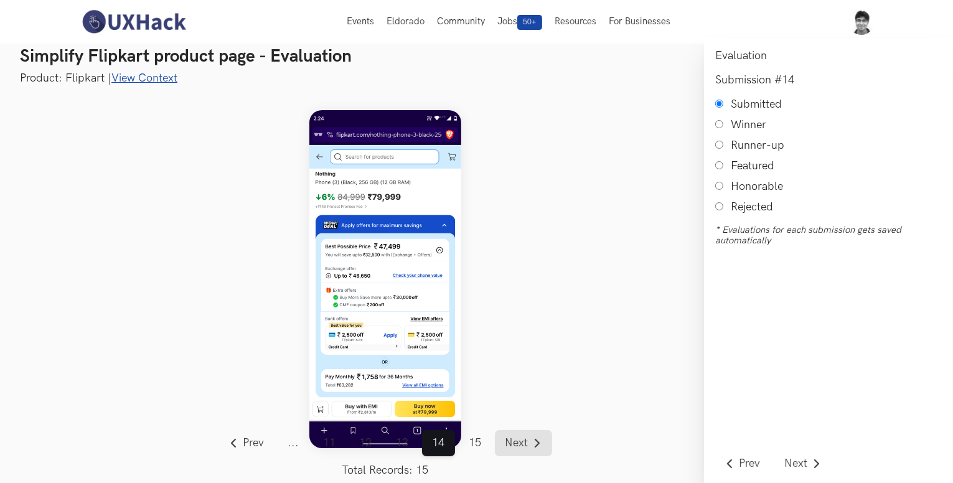
click at [539, 442] on icon "Go to next page" at bounding box center [537, 443] width 10 height 10
